Goal: Communication & Community: Answer question/provide support

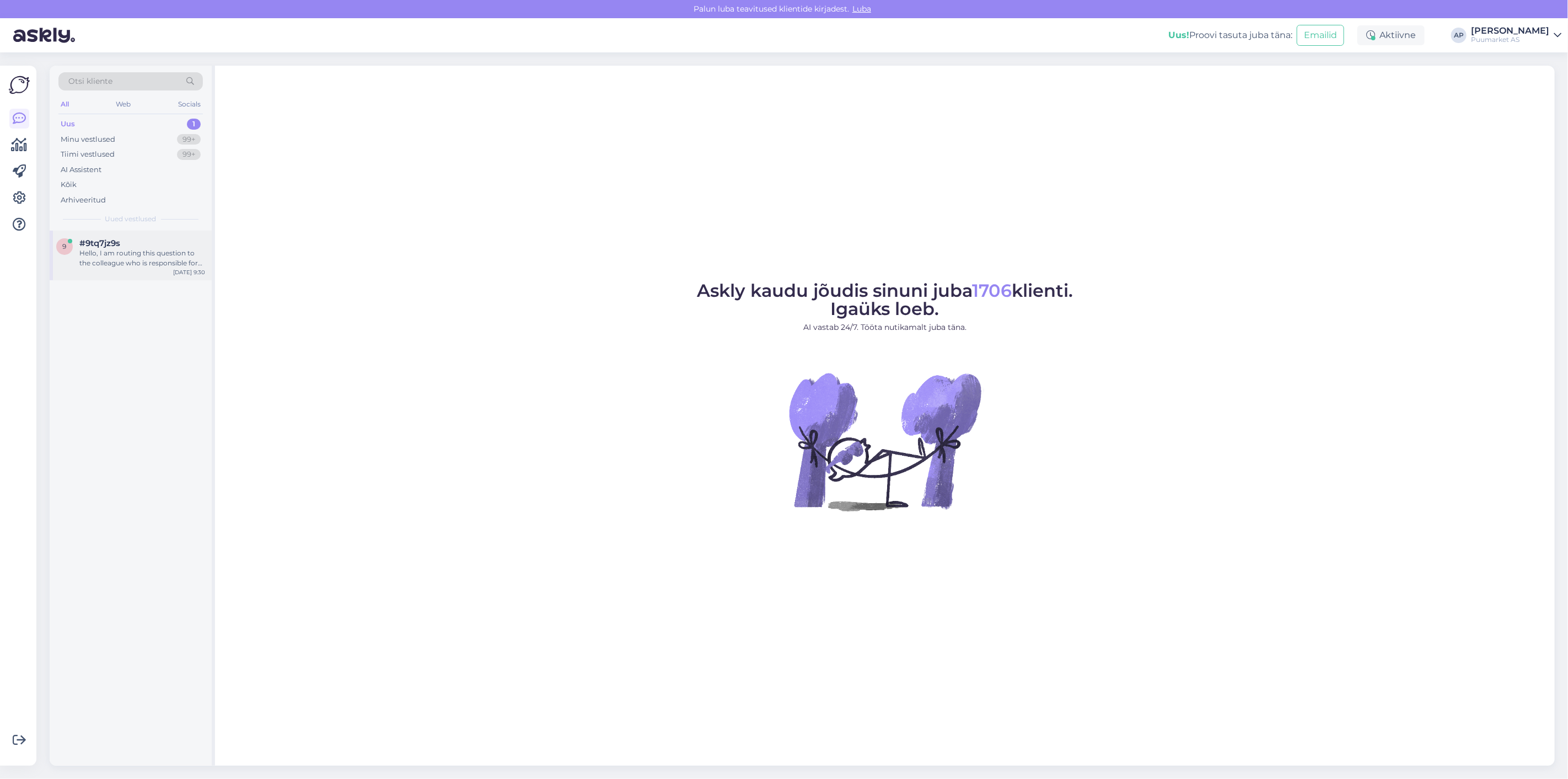
click at [130, 240] on div "#9tq7jz9s" at bounding box center [142, 243] width 125 height 10
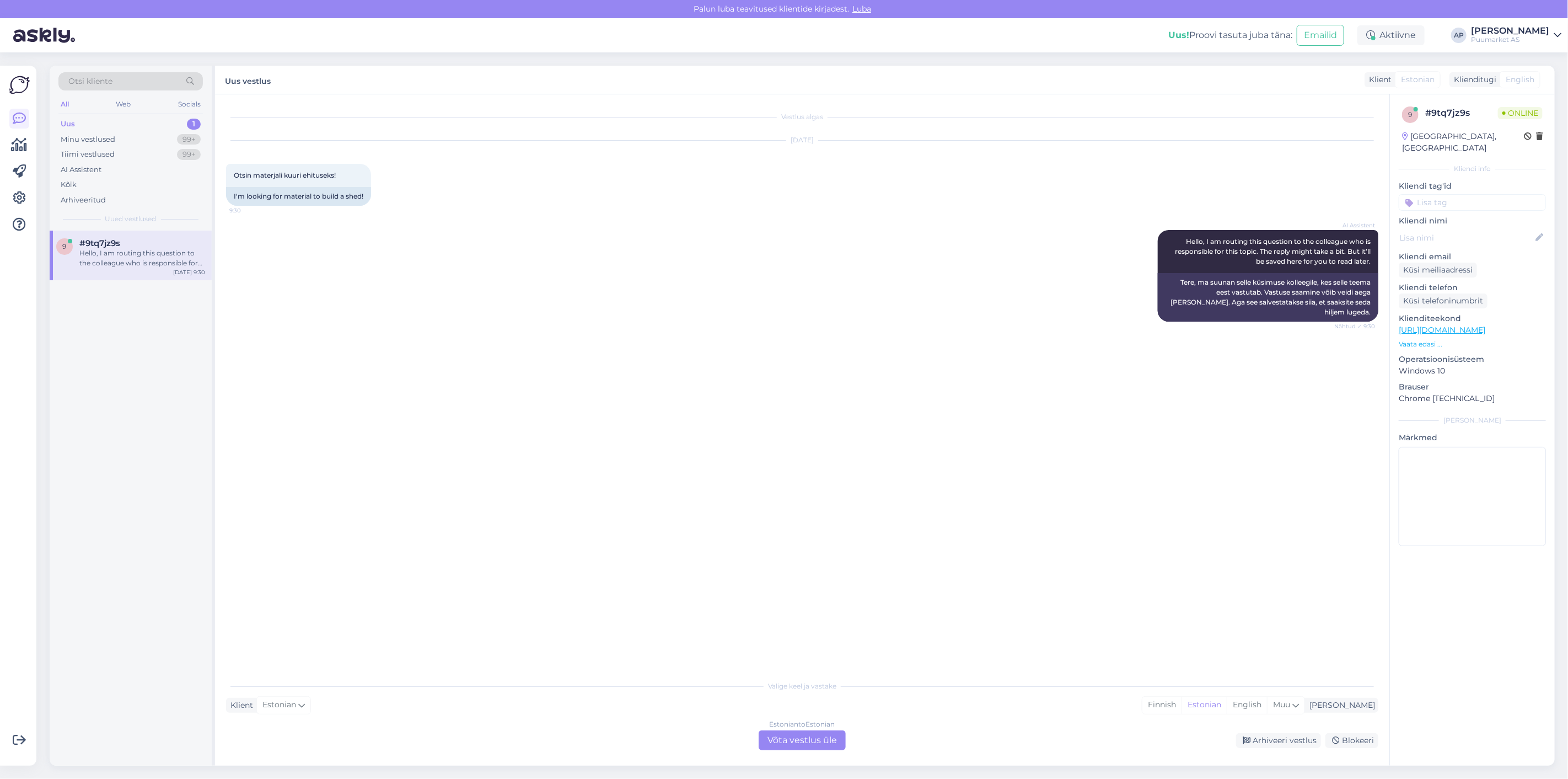
click at [812, 733] on div "Estonian to Estonian Võta vestlus üle" at bounding box center [802, 740] width 87 height 20
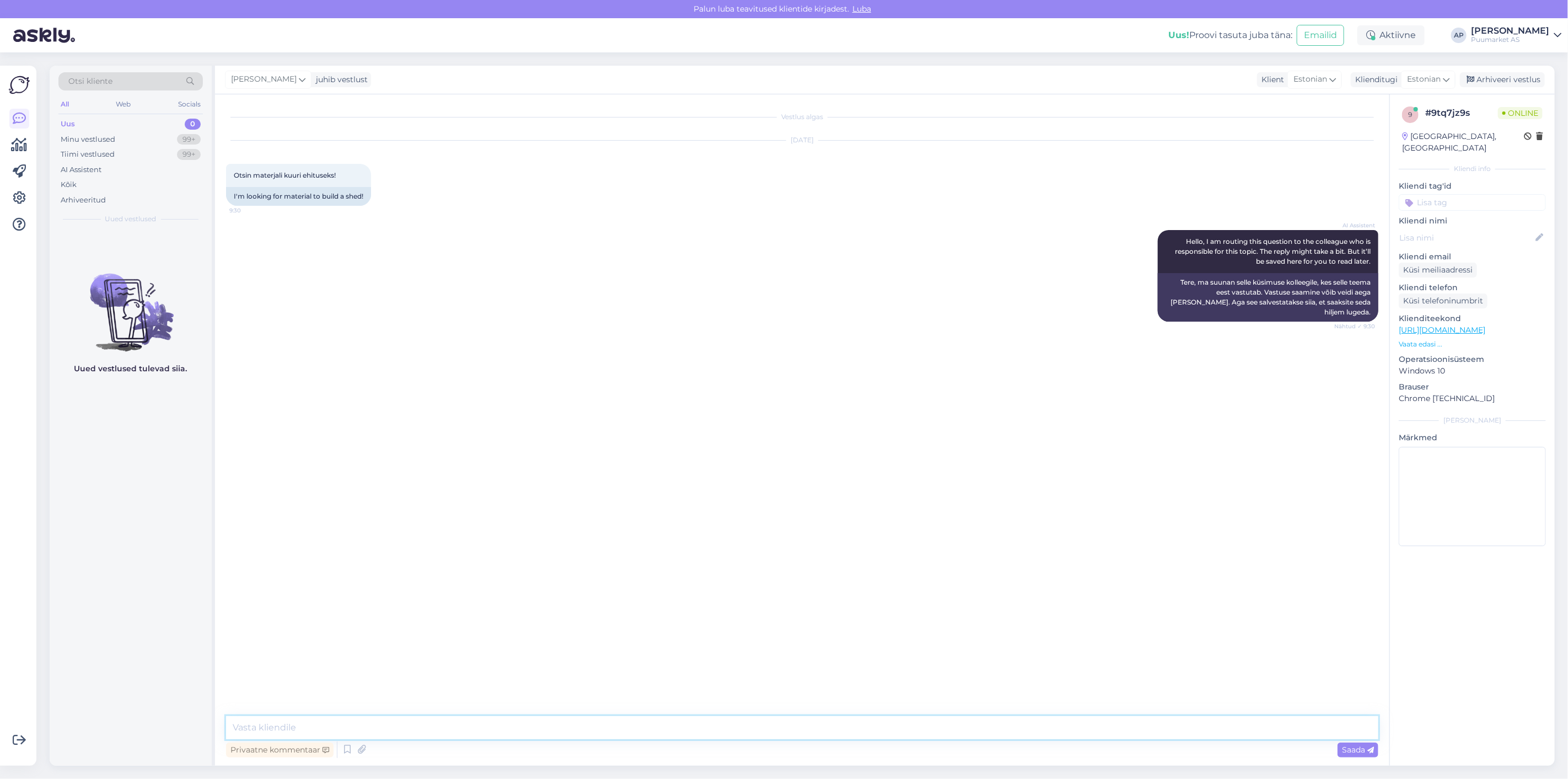
click at [786, 719] on textarea at bounding box center [802, 727] width 1152 height 23
type textarea "Tervist! Meilt leiad kõik vajaliku kuuri ehituseks :)"
click at [811, 691] on div "Vestlus algas [DATE] Otsin materjali kuuri ehituseks! 9:30 I'm looking for mate…" at bounding box center [807, 406] width 1162 height 600
drag, startPoint x: 235, startPoint y: 395, endPoint x: 397, endPoint y: 414, distance: 163.1
click at [397, 414] on div "Otsin materjali: 50x150-3300 - 40tk; 3900-60tk; 5400-24tk; 50x100-390020tk; 22x…" at bounding box center [336, 414] width 220 height 43
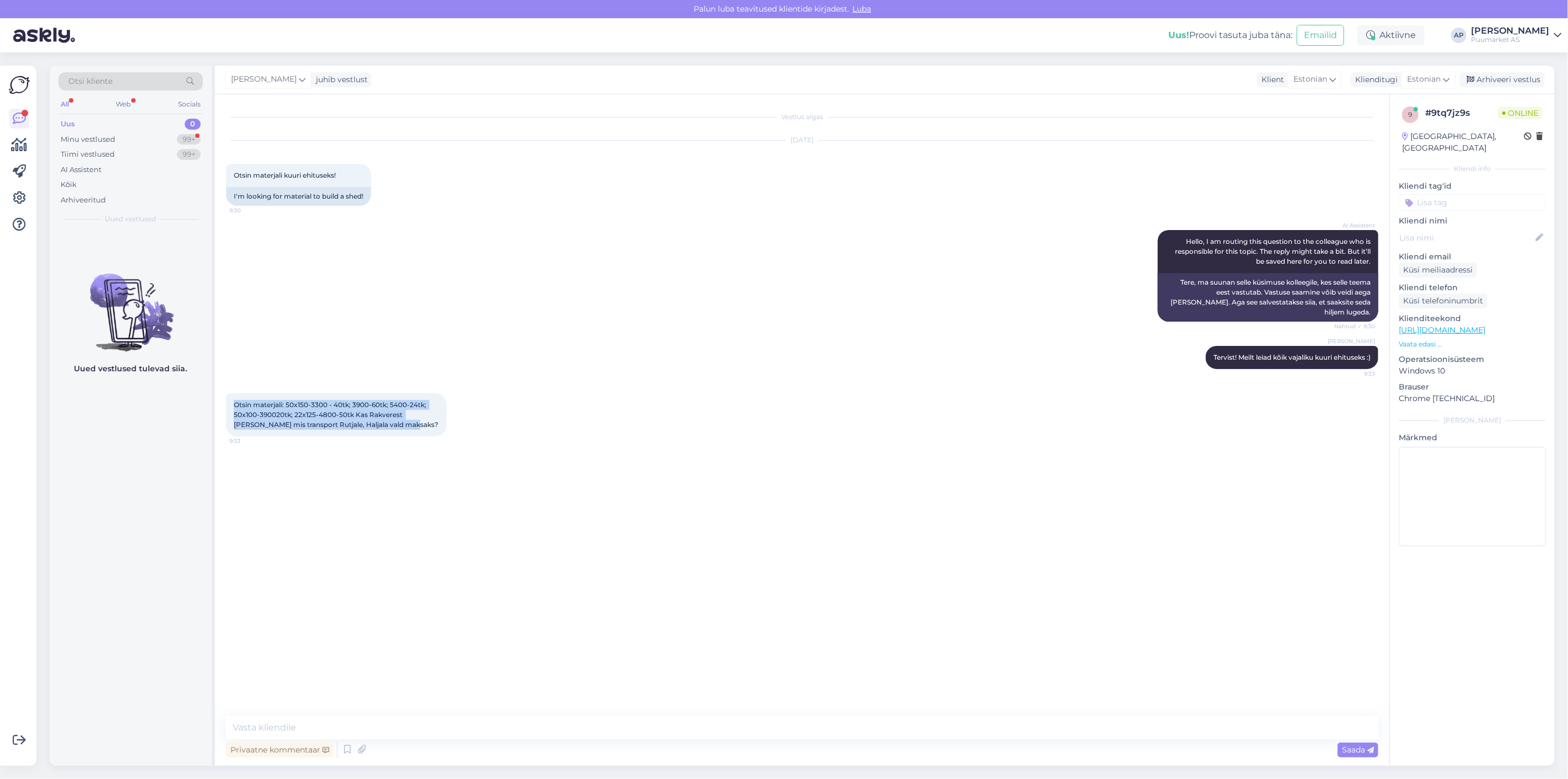
click at [397, 414] on div "Otsin materjali: 50x150-3300 - 40tk; 3900-60tk; 5400-24tk; 50x100-390020tk; 22x…" at bounding box center [336, 414] width 220 height 43
click at [386, 722] on textarea at bounding box center [802, 727] width 1152 height 23
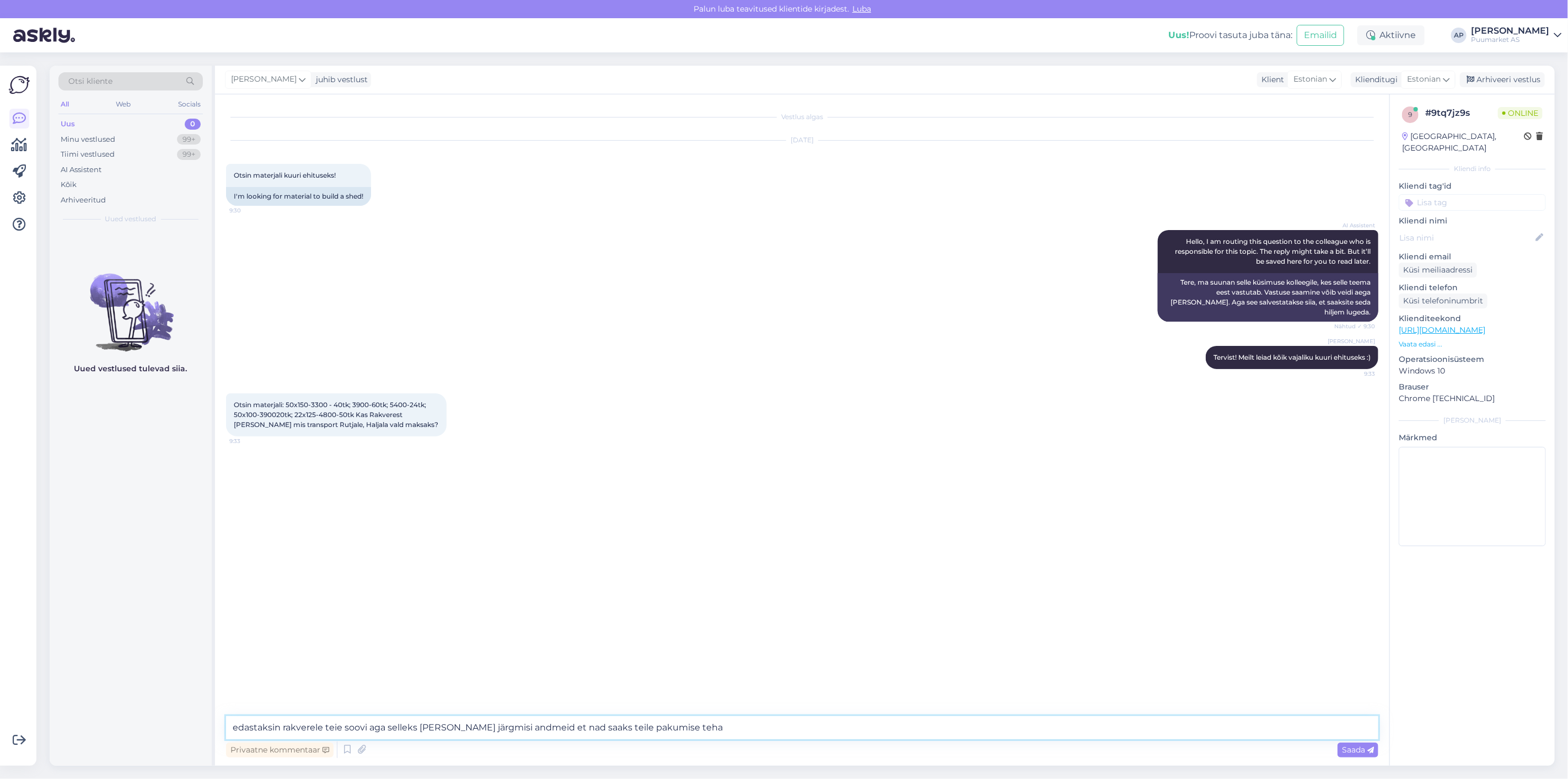
drag, startPoint x: 764, startPoint y: 718, endPoint x: 3, endPoint y: 664, distance: 762.9
click at [0, 691] on div "Võimalused Veendu, et Askly loob sulle väärtust. Sulge Ühenda FB ja IG sõnumid …" at bounding box center [784, 416] width 1568 height 727
paste textarea "Edastaksin Rakverele teie soovi, kuid selleks on vaja järgmisi andmeid, et nad …"
type textarea "Edastaksin Rakverele teie soovi, kuid selleks on vaja järgmisi andmeid, et nad …"
click at [1367, 750] on span "Saada" at bounding box center [1358, 750] width 32 height 10
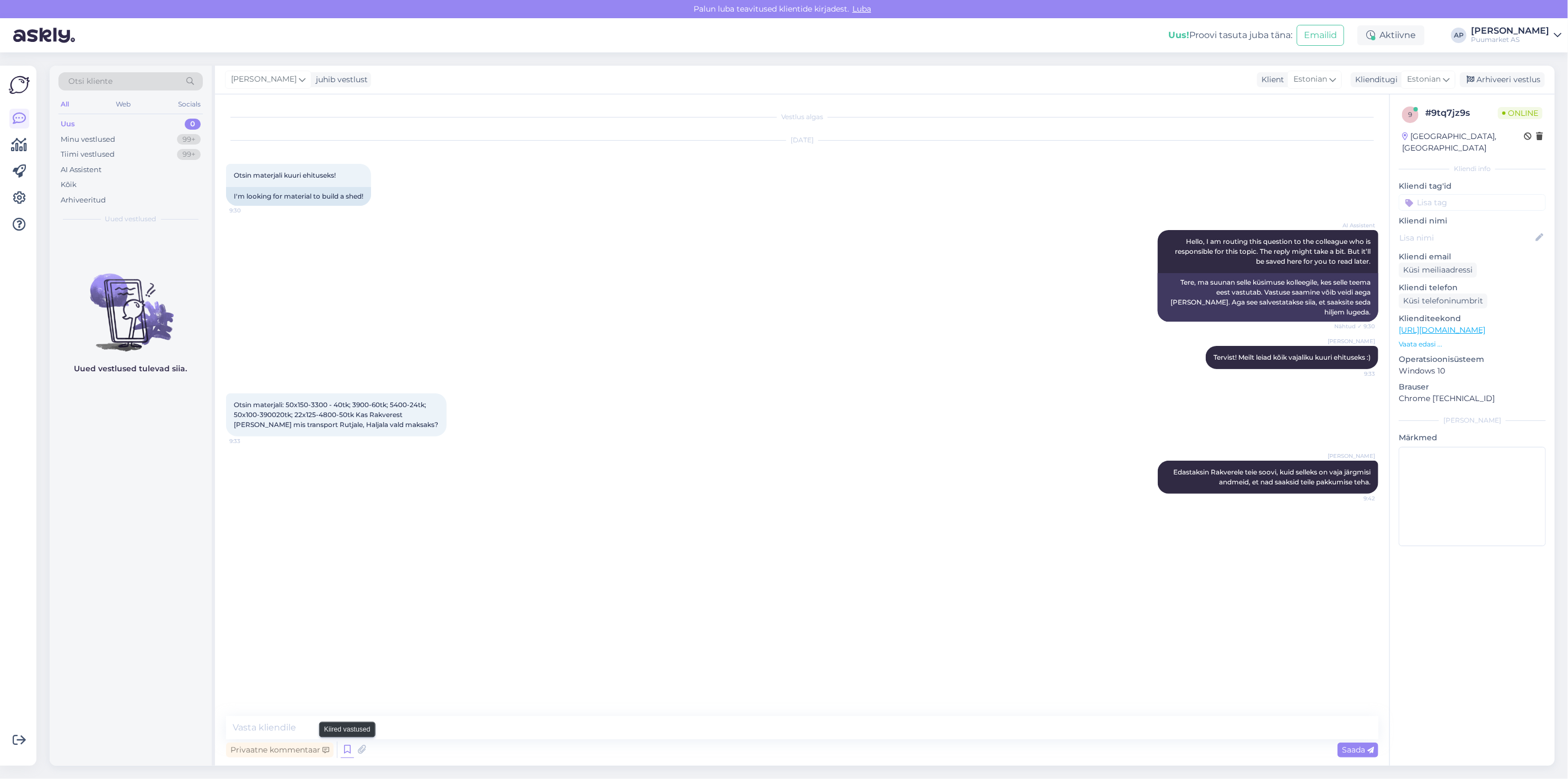
click at [349, 753] on icon at bounding box center [347, 750] width 13 height 17
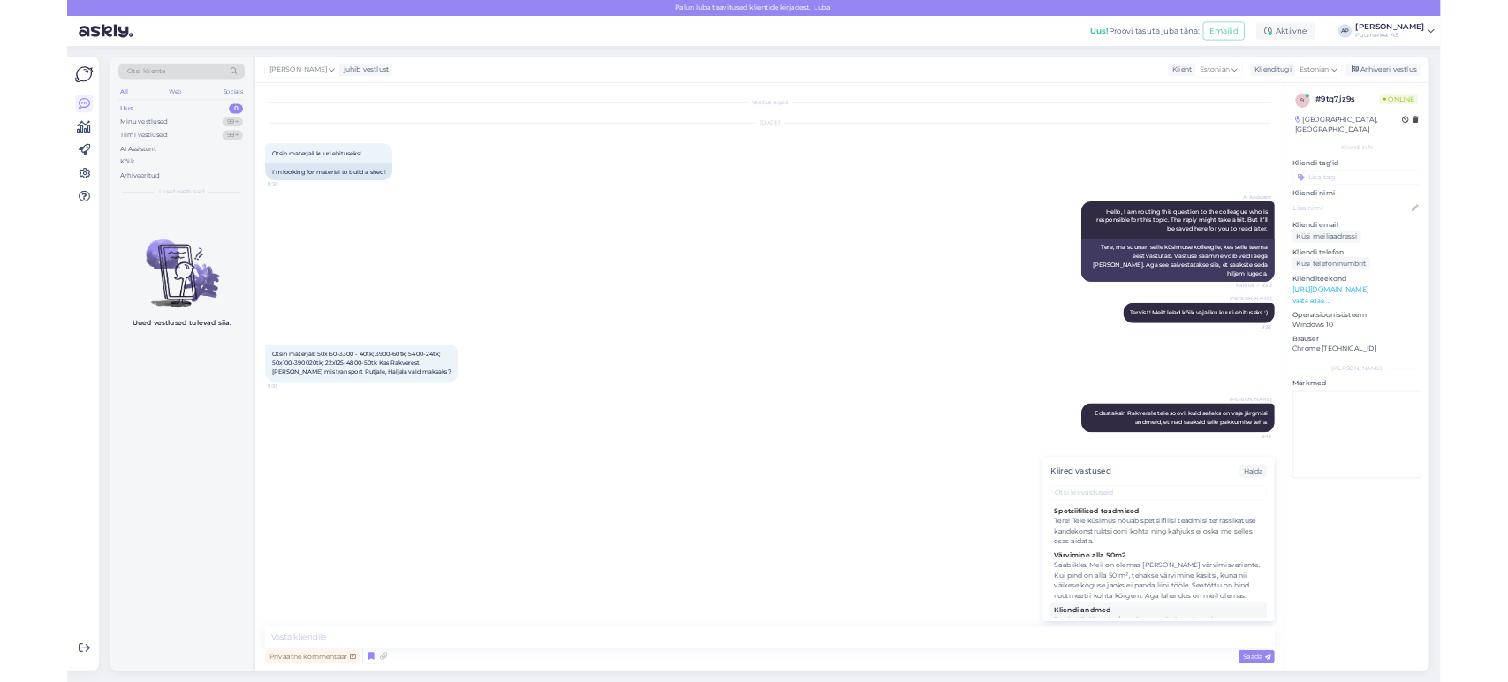
scroll to position [98, 0]
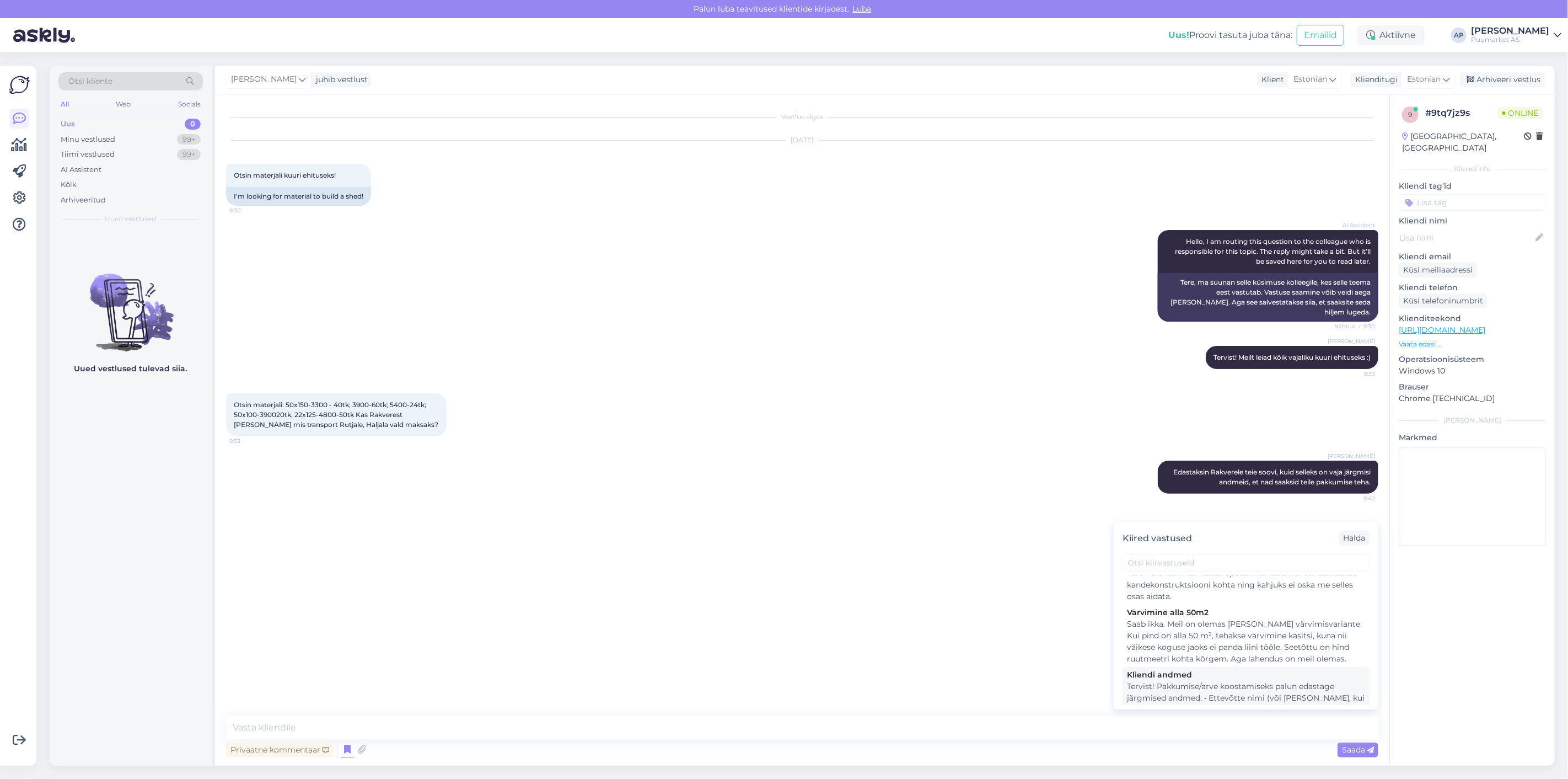
click at [1193, 675] on div "Kliendi andmed" at bounding box center [1246, 675] width 238 height 12
type textarea "Tervist! Pakkumise/arve koostamiseks palun edastage järgmised andmed: • Ettevõt…"
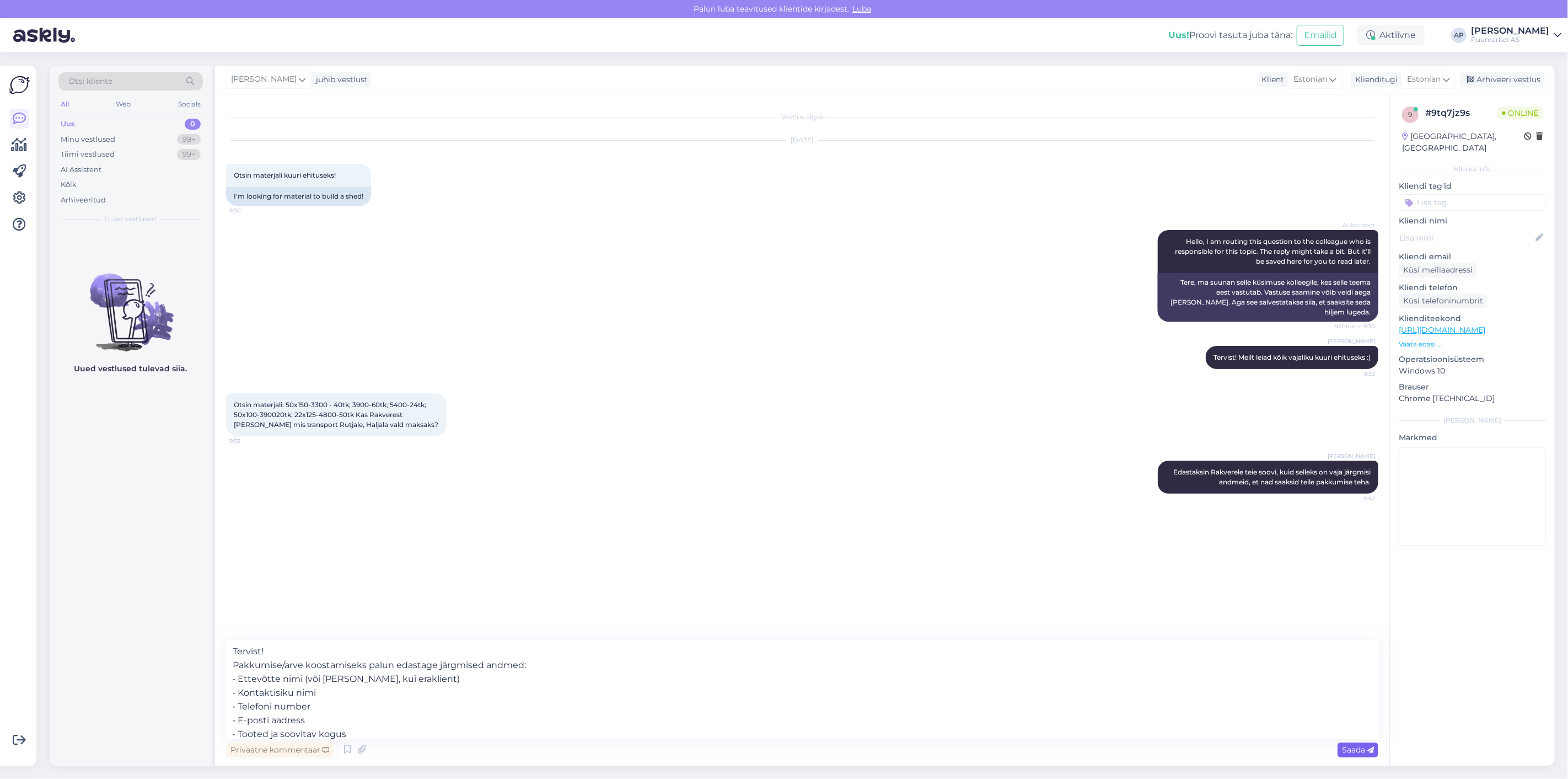
click at [1350, 748] on span "Saada" at bounding box center [1358, 750] width 32 height 10
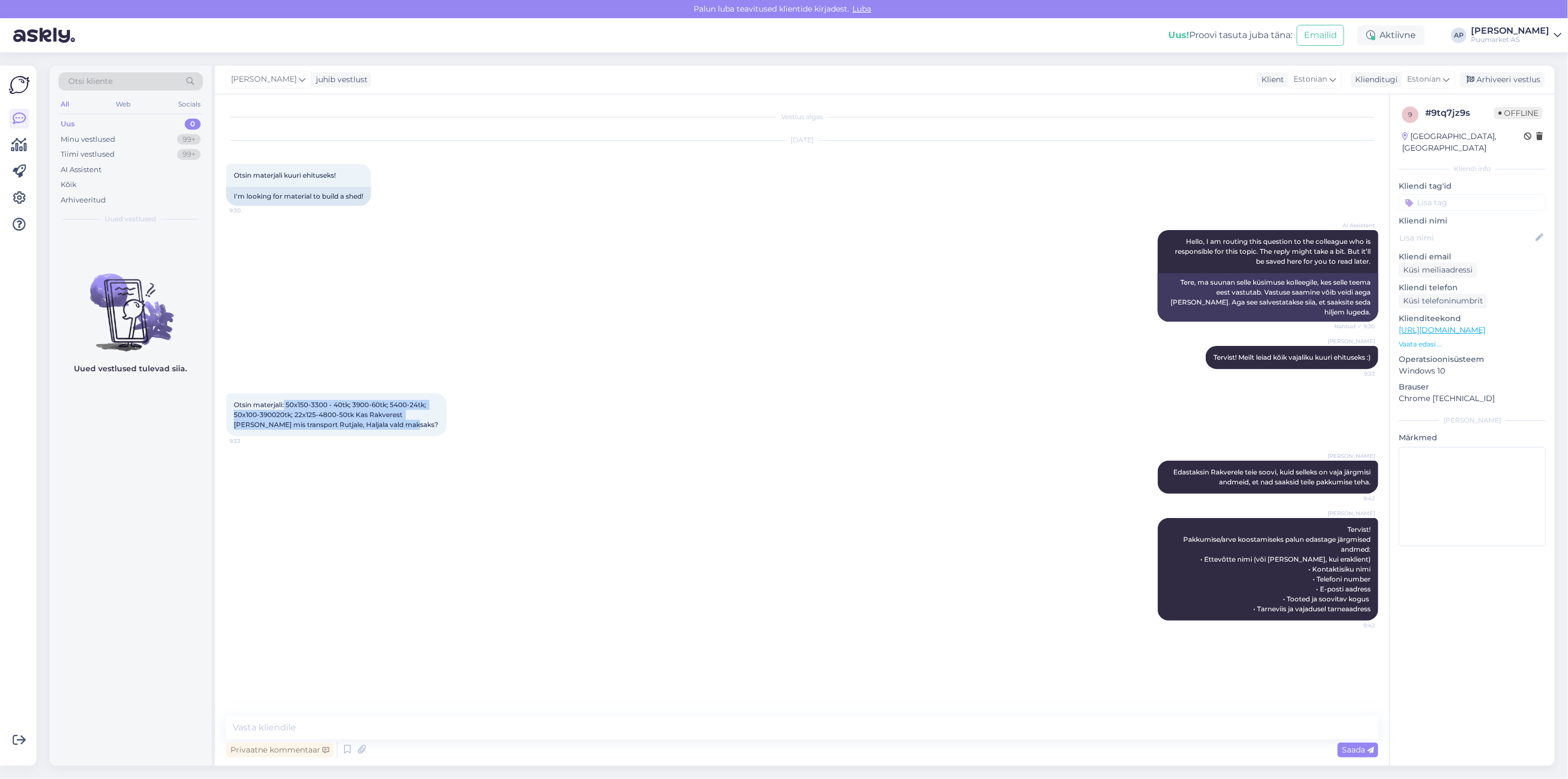
drag, startPoint x: 285, startPoint y: 395, endPoint x: 387, endPoint y: 416, distance: 104.1
click at [387, 416] on div "Otsin materjali: 50x150-3300 - 40tk; 3900-60tk; 5400-24tk; 50x100-390020tk; 22x…" at bounding box center [336, 414] width 220 height 43
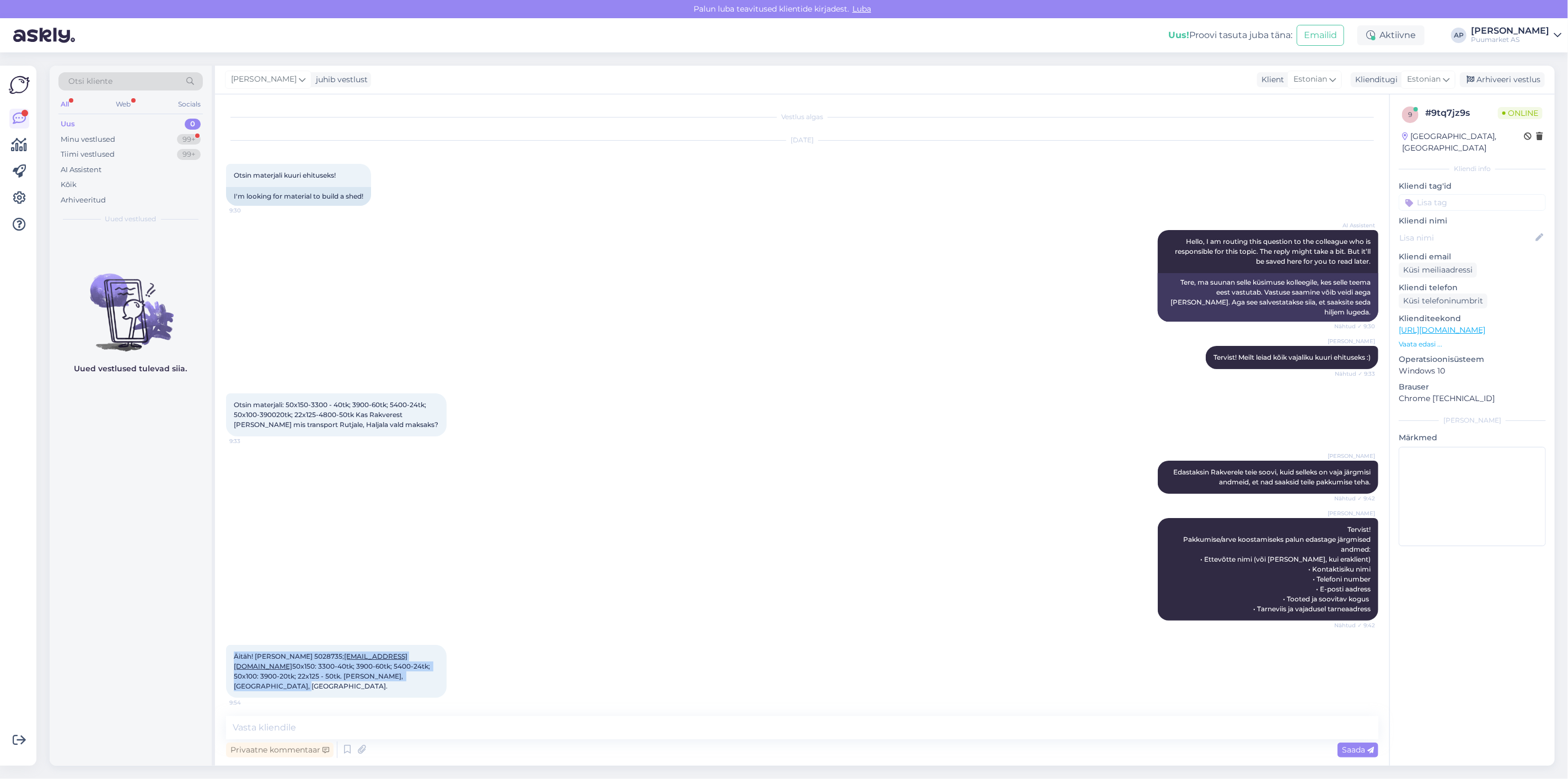
drag, startPoint x: 404, startPoint y: 670, endPoint x: 234, endPoint y: 633, distance: 174.0
click at [234, 633] on div "Äitäh! [PERSON_NAME] 5028735; [EMAIL_ADDRESS][DOMAIN_NAME] 50x150: 3300-40tk; 3…" at bounding box center [802, 671] width 1152 height 77
copy span "Äitäh! [PERSON_NAME] 5028735; [EMAIL_ADDRESS][DOMAIN_NAME] 50x150: 3300-40tk; 3…"
click at [515, 574] on div "[PERSON_NAME] Tervist! Pakkumise/arve koostamiseks palun edastage järgmised and…" at bounding box center [802, 569] width 1152 height 127
drag, startPoint x: 307, startPoint y: 414, endPoint x: 378, endPoint y: 416, distance: 71.0
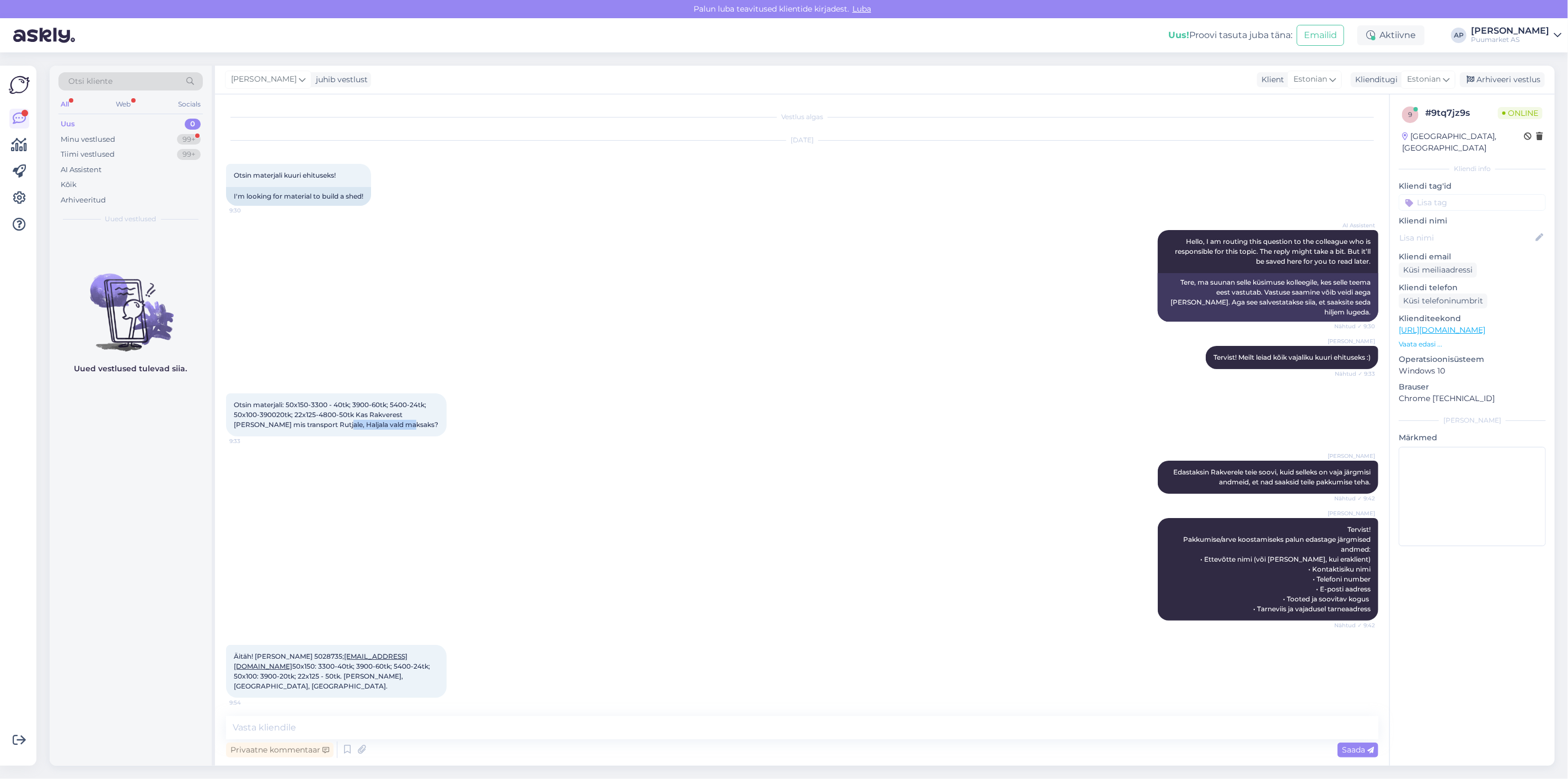
click at [378, 416] on span "Otsin materjali: 50x150-3300 - 40tk; 3900-60tk; 5400-24tk; 50x100-390020tk; 22x…" at bounding box center [336, 414] width 205 height 28
click at [392, 416] on div "Otsin materjali: 50x150-3300 - 40tk; 3900-60tk; 5400-24tk; 50x100-390020tk; 22x…" at bounding box center [336, 414] width 220 height 43
drag, startPoint x: 235, startPoint y: 174, endPoint x: 339, endPoint y: 185, distance: 104.6
click at [339, 185] on div "Otsin materjali kuuri ehituseks! 9:30" at bounding box center [298, 175] width 145 height 23
copy span "Otsin materjali kuuri ehituseks!"
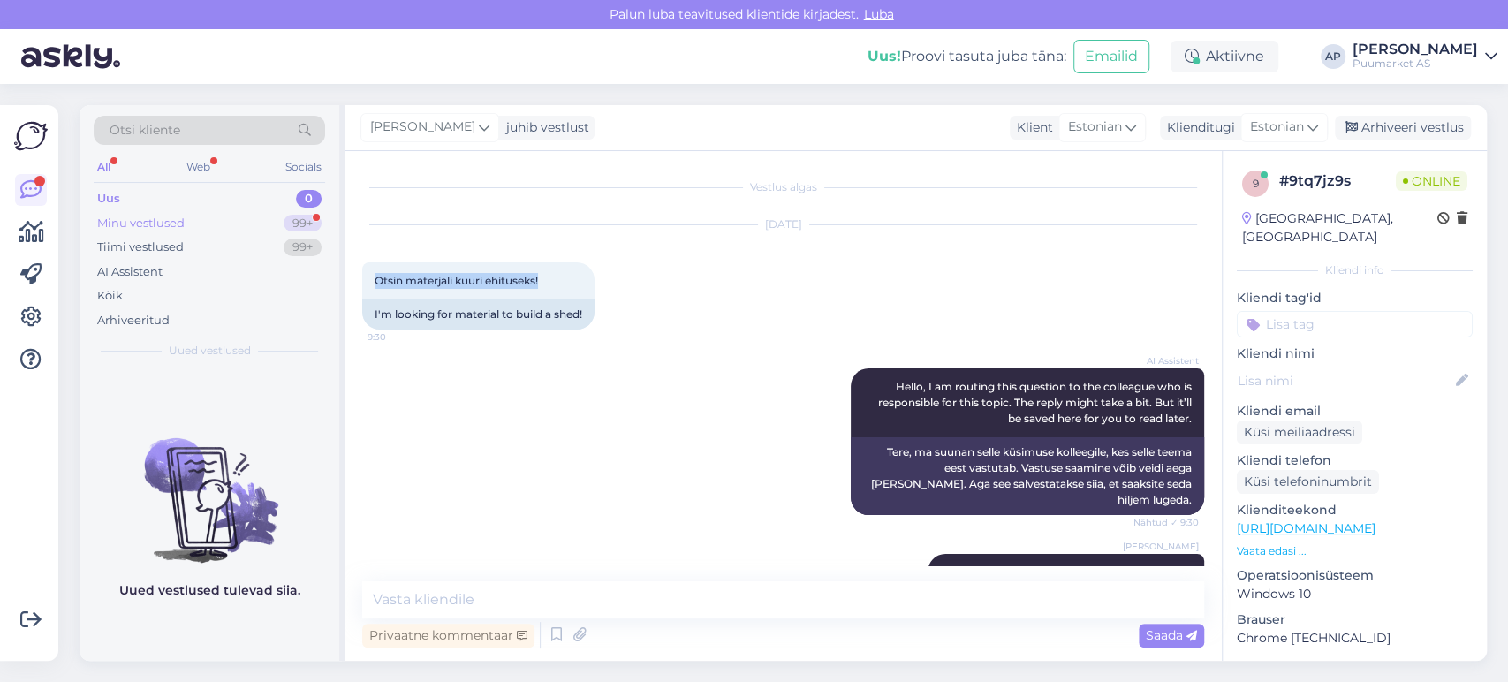
click at [216, 227] on div "Minu vestlused 99+" at bounding box center [209, 223] width 231 height 25
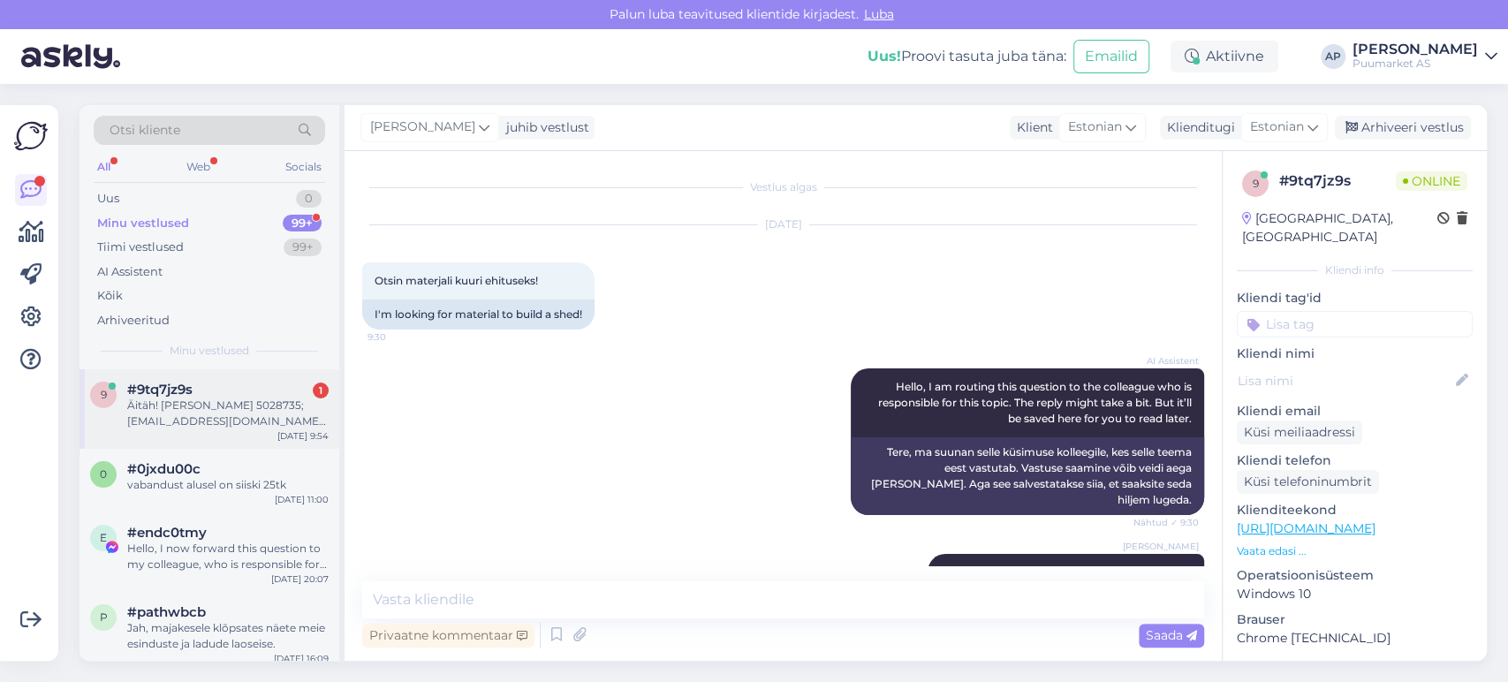
click at [191, 386] on span "#9tq7jz9s" at bounding box center [159, 390] width 65 height 16
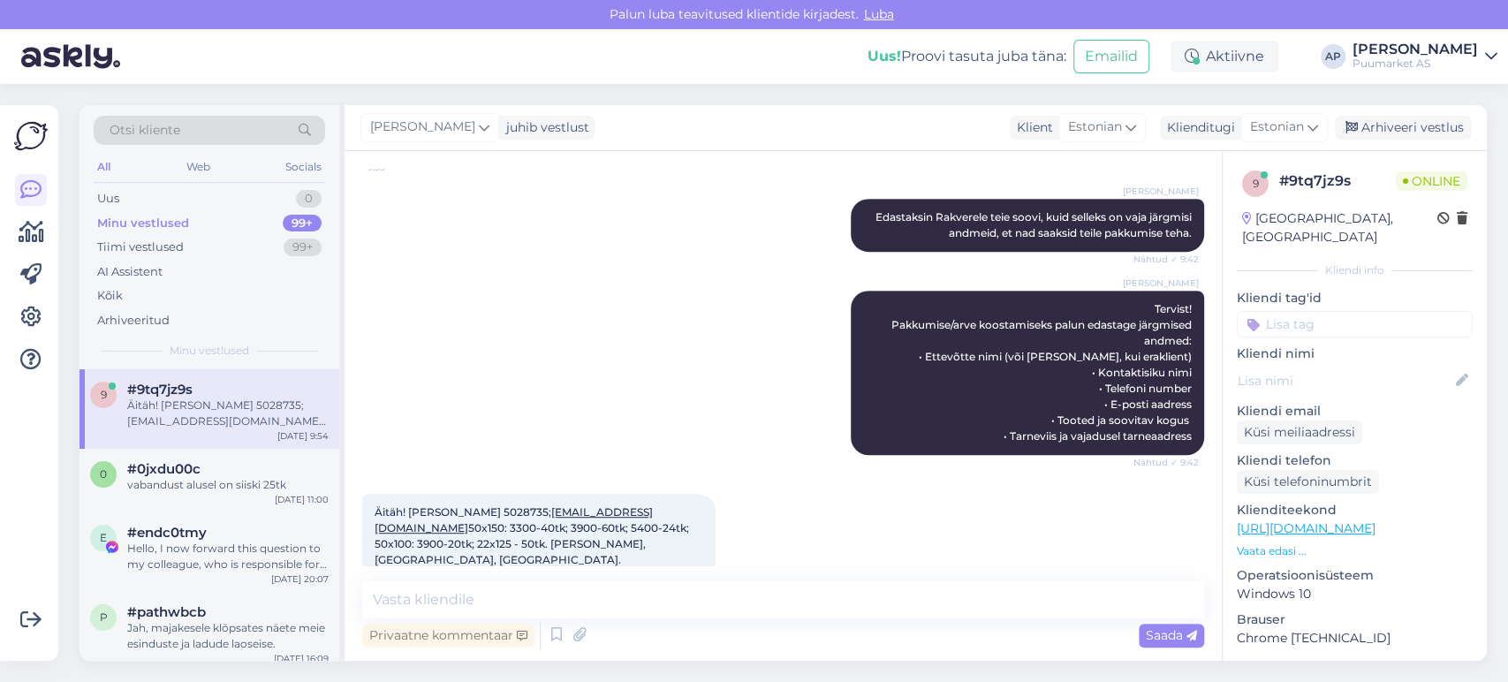
scroll to position [538, 0]
